Goal: Obtain resource: Obtain resource

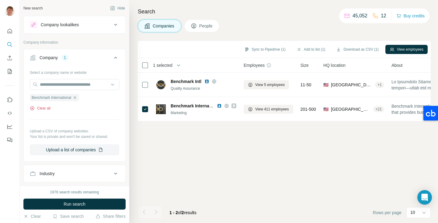
click at [45, 108] on button "Clear all" at bounding box center [40, 107] width 21 height 5
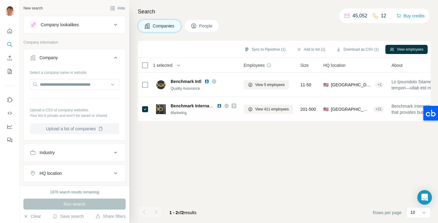
click at [70, 128] on button "Upload a list of companies" at bounding box center [74, 128] width 89 height 11
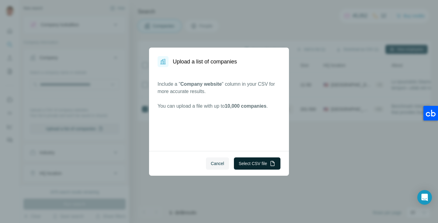
click at [249, 162] on button "Select CSV file" at bounding box center [257, 163] width 47 height 12
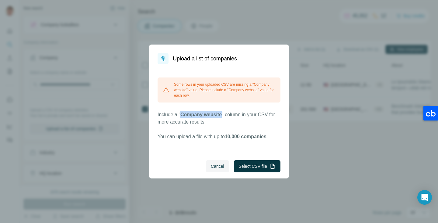
drag, startPoint x: 183, startPoint y: 115, endPoint x: 223, endPoint y: 117, distance: 40.5
click at [222, 117] on span "Company website" at bounding box center [201, 114] width 41 height 5
copy span "Company website"
click at [246, 164] on button "Select CSV file" at bounding box center [257, 166] width 47 height 12
click at [241, 122] on p "Include a " Company website " column in your CSV for more accurate results." at bounding box center [219, 118] width 123 height 15
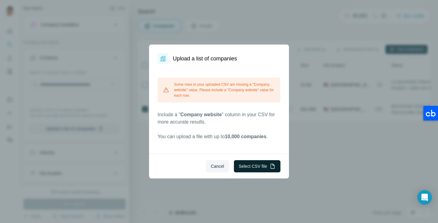
click at [248, 163] on button "Select CSV file" at bounding box center [257, 166] width 47 height 12
click at [254, 166] on button "Select CSV file" at bounding box center [257, 166] width 47 height 12
click at [251, 167] on button "Select CSV file" at bounding box center [257, 166] width 47 height 12
click at [217, 165] on span "Cancel" at bounding box center [217, 166] width 13 height 6
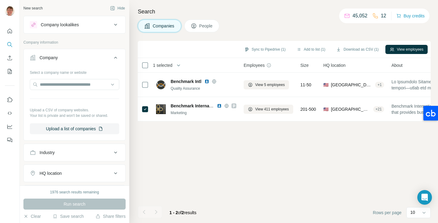
click at [210, 22] on button "People" at bounding box center [201, 25] width 35 height 13
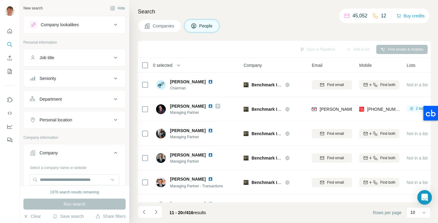
click at [165, 26] on span "Companies" at bounding box center [164, 26] width 22 height 6
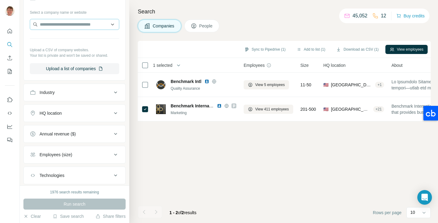
scroll to position [61, 0]
click at [37, 216] on button "Clear" at bounding box center [31, 216] width 17 height 6
click at [33, 215] on button "Clear" at bounding box center [31, 216] width 17 height 6
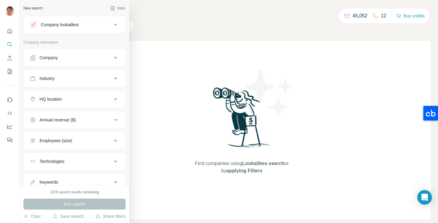
click at [70, 59] on div "Company" at bounding box center [71, 57] width 82 height 6
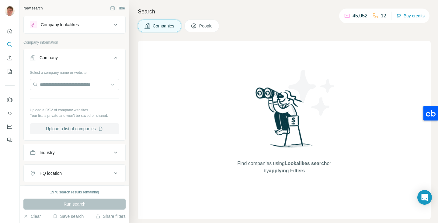
click at [69, 128] on button "Upload a list of companies" at bounding box center [74, 128] width 89 height 11
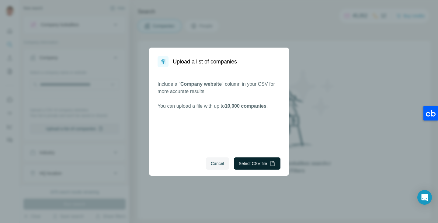
click at [249, 162] on button "Select CSV file" at bounding box center [257, 163] width 47 height 12
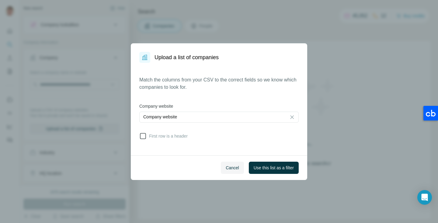
click at [145, 135] on icon at bounding box center [142, 135] width 7 height 7
click at [265, 164] on button "Use this list as a filter" at bounding box center [274, 167] width 50 height 12
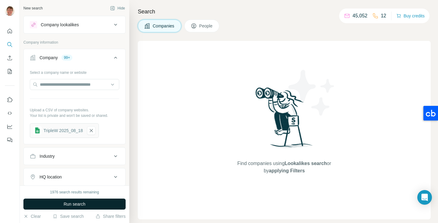
click at [81, 203] on span "Run search" at bounding box center [75, 204] width 22 height 6
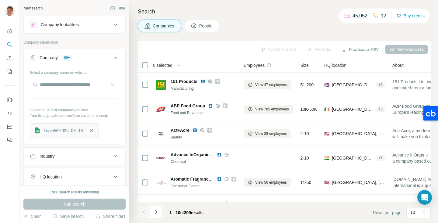
click at [166, 62] on span "0 selected" at bounding box center [162, 65] width 19 height 6
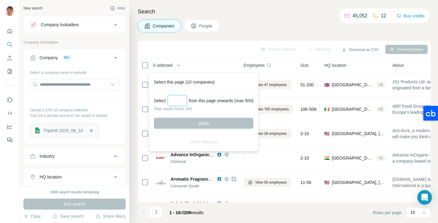
click at [178, 100] on input "Select a number (up to 500)" at bounding box center [177, 100] width 19 height 11
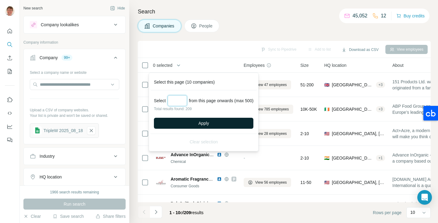
type input "***"
click at [200, 122] on button "Apply" at bounding box center [204, 122] width 100 height 11
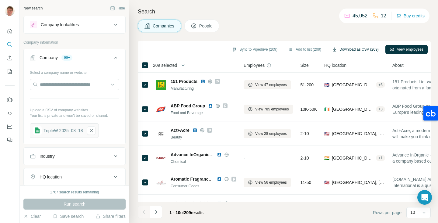
click at [350, 48] on button "Download as CSV (209)" at bounding box center [355, 49] width 55 height 9
click at [299, 49] on button "Add to list (209)" at bounding box center [304, 49] width 41 height 9
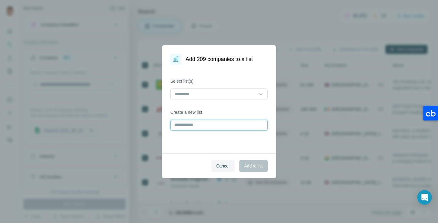
click at [222, 123] on input "text" at bounding box center [218, 124] width 97 height 11
type input "**********"
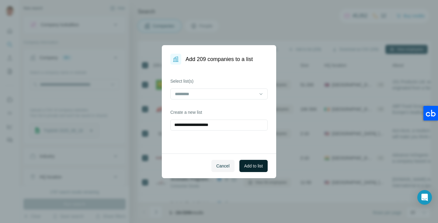
click at [256, 164] on span "Add to list" at bounding box center [253, 166] width 19 height 6
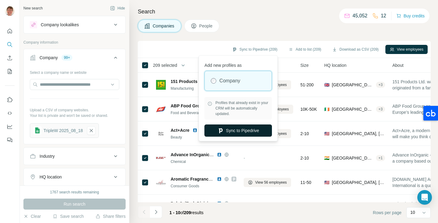
click at [239, 131] on button "Sync to Pipedrive" at bounding box center [239, 130] width 68 height 12
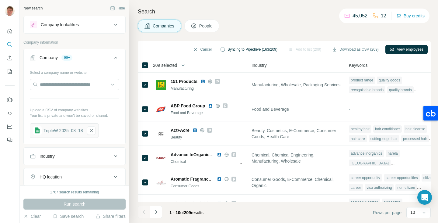
scroll to position [0, 448]
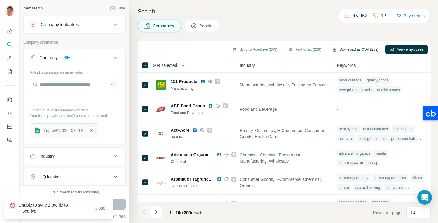
click at [342, 50] on button "Download as CSV (209)" at bounding box center [355, 49] width 55 height 9
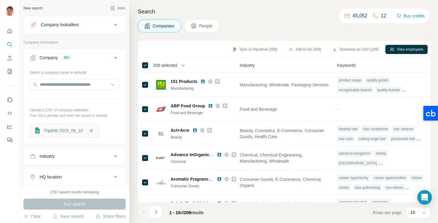
click at [240, 22] on div "Companies People" at bounding box center [284, 25] width 293 height 13
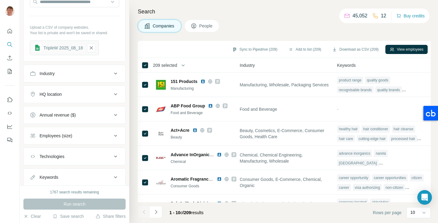
scroll to position [87, 0]
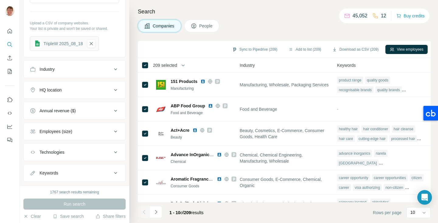
click at [88, 69] on div "Industry" at bounding box center [71, 69] width 82 height 6
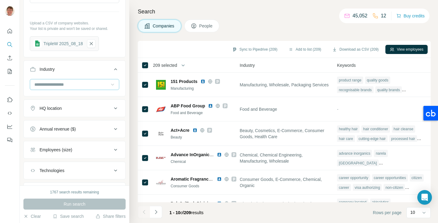
click at [110, 83] on icon at bounding box center [113, 84] width 6 height 6
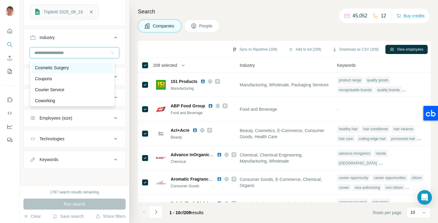
scroll to position [1393, 0]
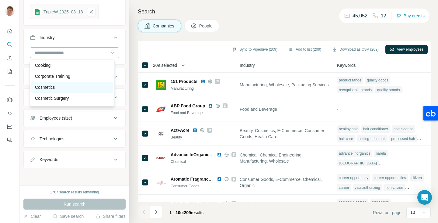
click at [73, 89] on div "Cosmetics" at bounding box center [72, 87] width 82 height 11
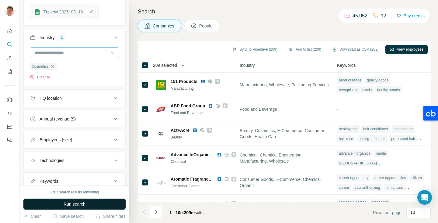
click at [73, 202] on span "Run search" at bounding box center [75, 204] width 22 height 6
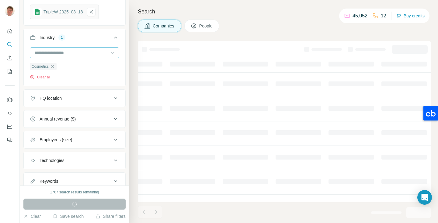
scroll to position [0, 289]
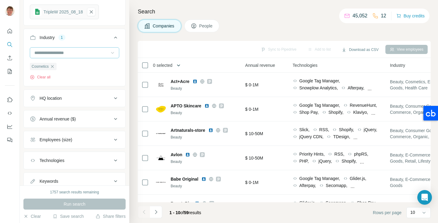
click at [180, 65] on icon "button" at bounding box center [179, 65] width 6 height 6
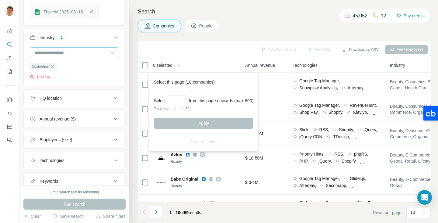
click at [172, 64] on span "0 selected" at bounding box center [162, 65] width 19 height 6
click at [204, 64] on div "0 selected" at bounding box center [187, 64] width 90 height 7
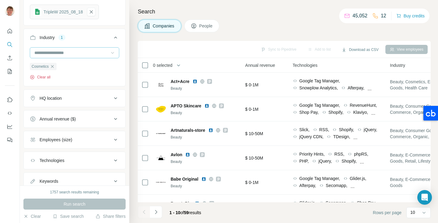
click at [44, 77] on button "Clear all" at bounding box center [40, 76] width 21 height 5
